Goal: Transaction & Acquisition: Purchase product/service

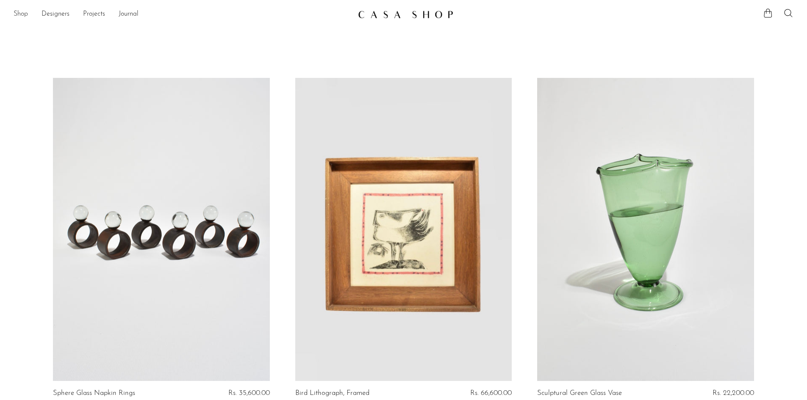
click at [16, 13] on link "Shop" at bounding box center [21, 14] width 14 height 11
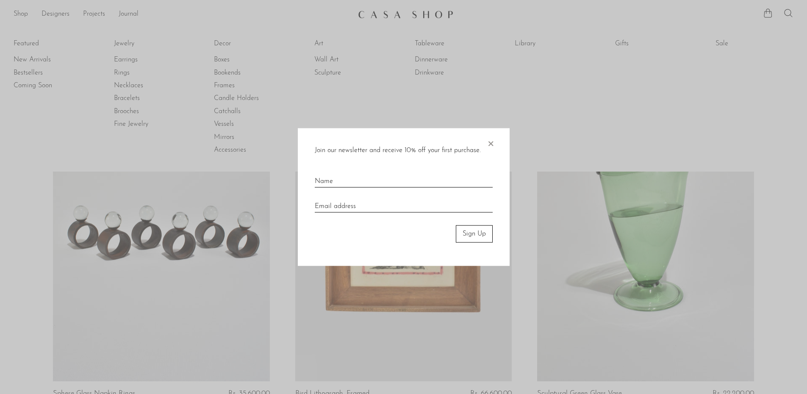
click at [493, 145] on span "×" at bounding box center [490, 141] width 8 height 27
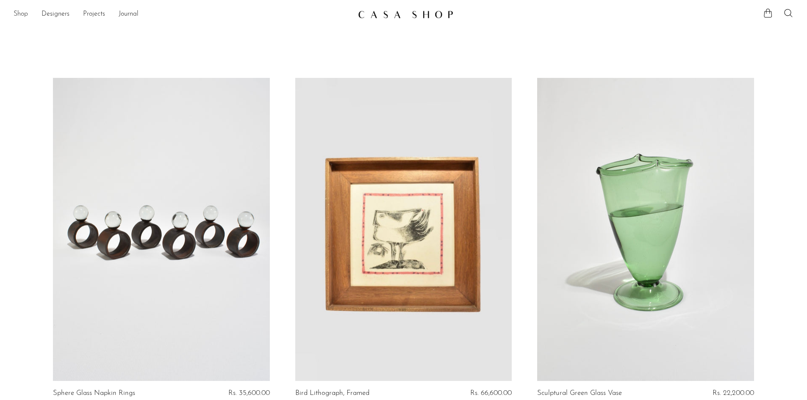
click at [19, 17] on link "Shop" at bounding box center [21, 14] width 14 height 11
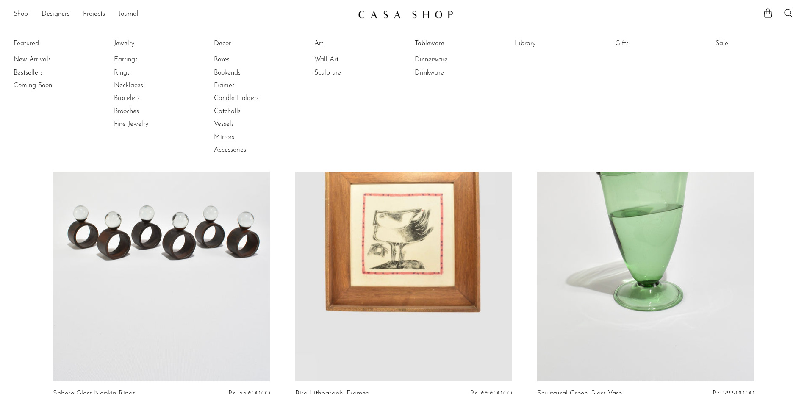
click at [224, 138] on link "Mirrors" at bounding box center [246, 137] width 64 height 9
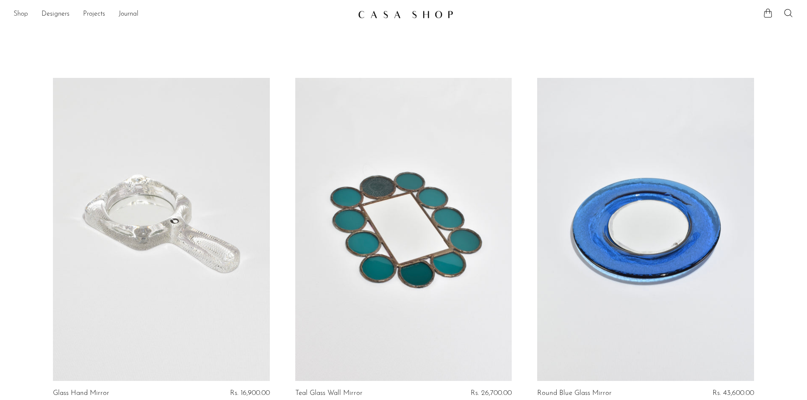
click at [18, 11] on link "Shop" at bounding box center [21, 14] width 14 height 11
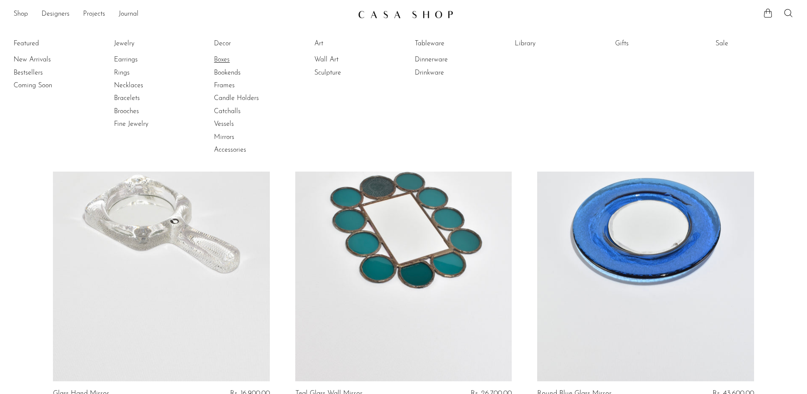
click at [223, 63] on link "Boxes" at bounding box center [246, 59] width 64 height 9
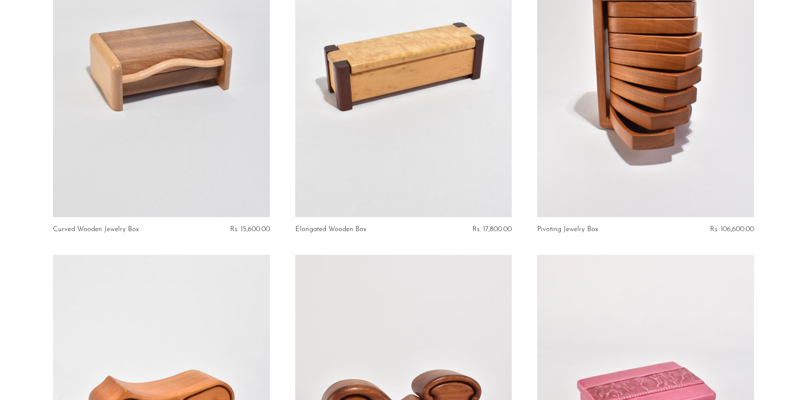
scroll to position [1178, 0]
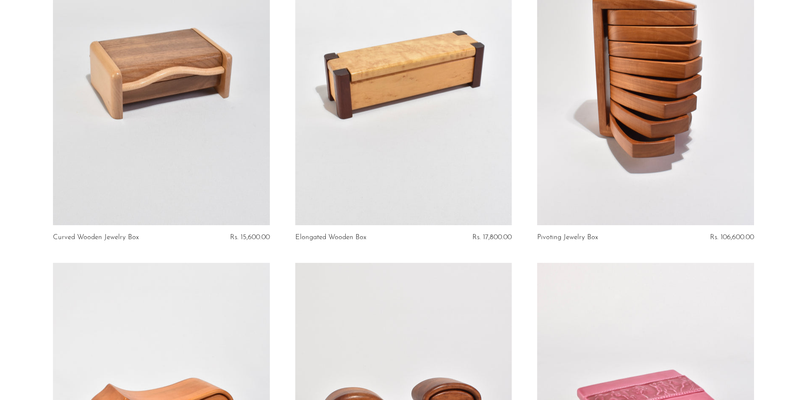
click at [648, 135] on link at bounding box center [645, 73] width 217 height 303
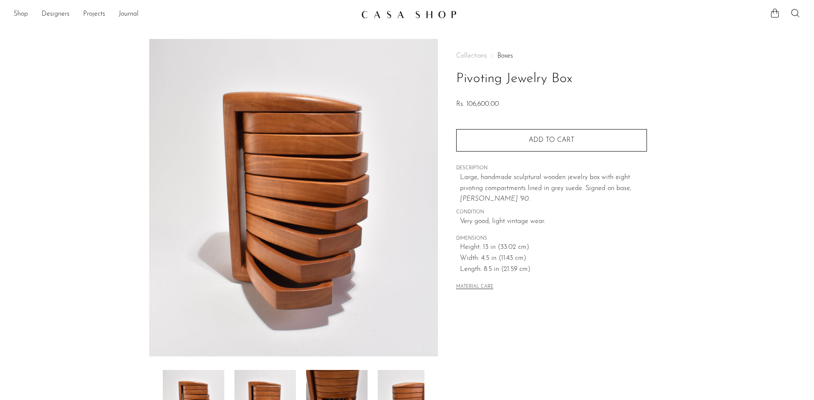
scroll to position [127, 0]
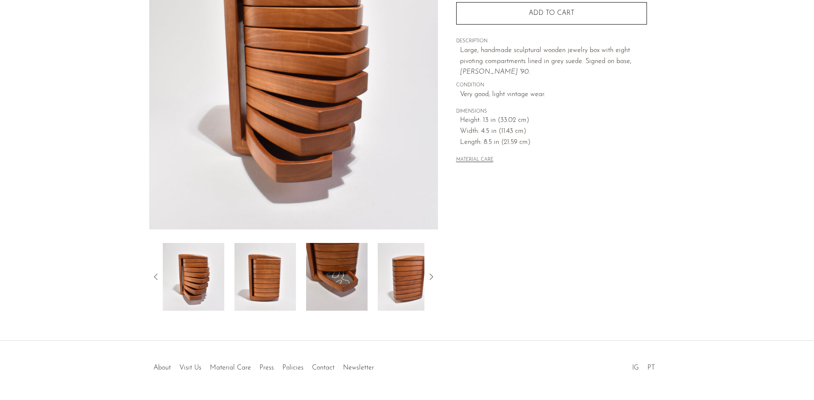
click at [261, 268] on img at bounding box center [264, 277] width 61 height 68
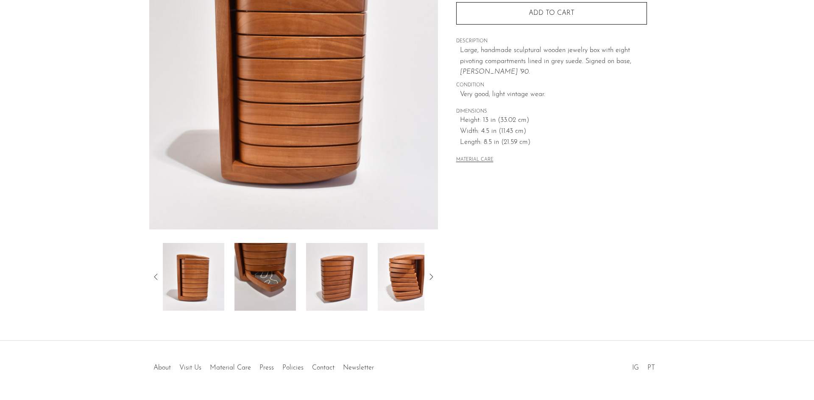
click at [261, 268] on img at bounding box center [264, 277] width 61 height 68
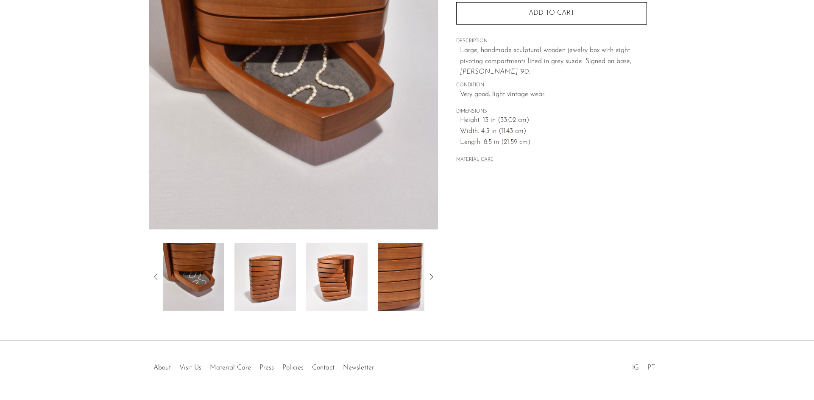
click at [264, 268] on img at bounding box center [264, 277] width 61 height 68
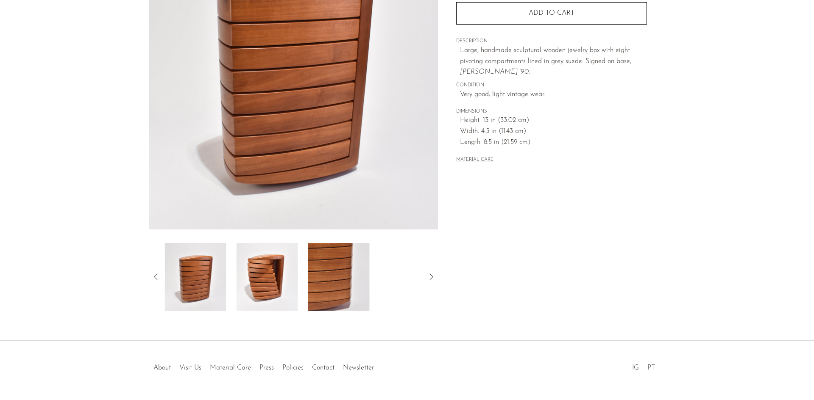
click at [264, 268] on img at bounding box center [266, 277] width 61 height 68
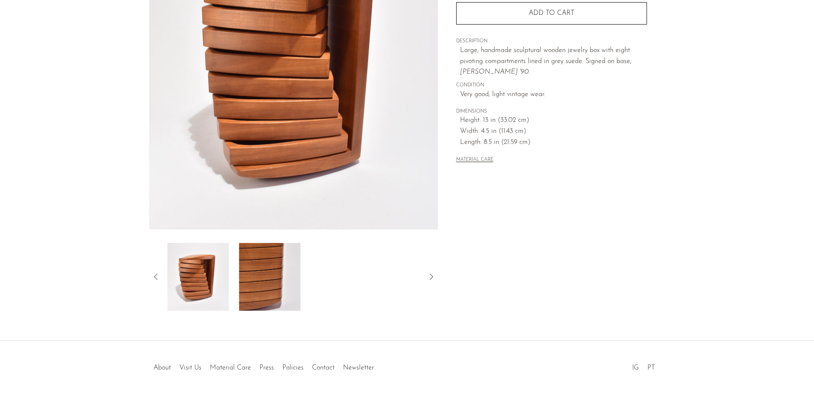
click at [264, 268] on img at bounding box center [269, 277] width 61 height 68
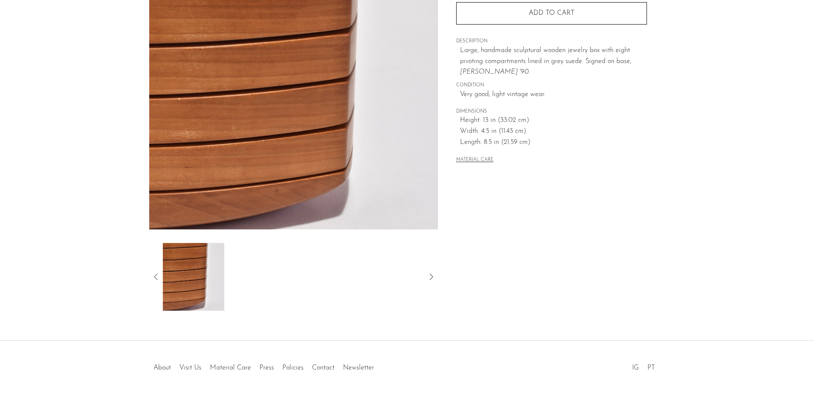
click at [193, 267] on img at bounding box center [193, 277] width 61 height 68
click at [154, 279] on icon at bounding box center [156, 277] width 10 height 10
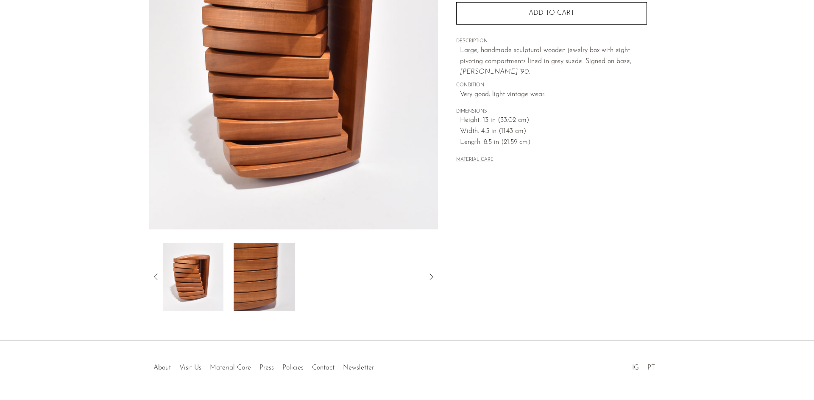
click at [200, 283] on img at bounding box center [192, 277] width 61 height 68
click at [160, 271] on div at bounding box center [293, 277] width 289 height 68
click at [153, 277] on icon at bounding box center [156, 277] width 10 height 10
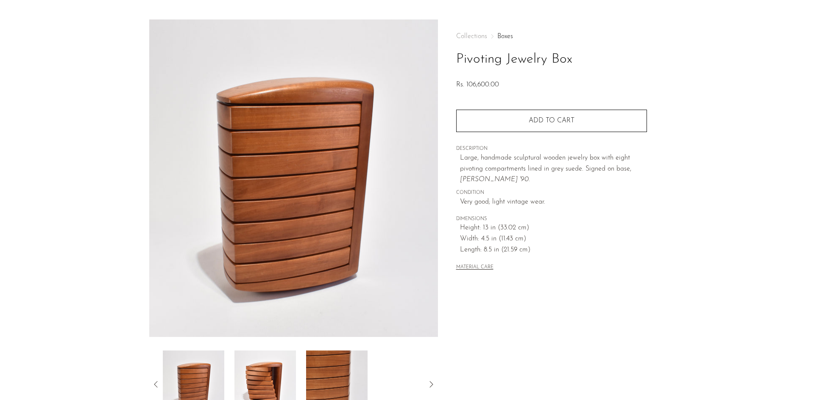
scroll to position [0, 0]
